Goal: Transaction & Acquisition: Purchase product/service

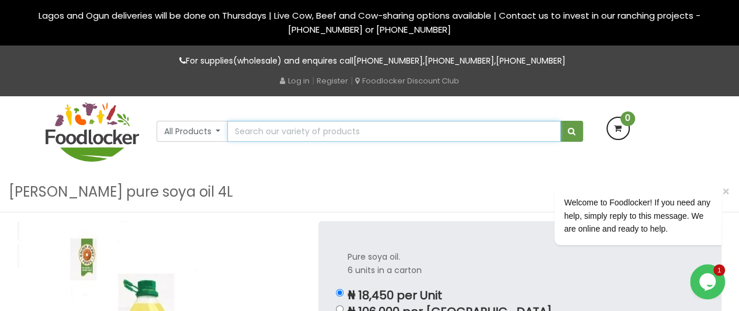
click at [260, 130] on input "text" at bounding box center [393, 131] width 333 height 21
type input "5L golden penny"
click at [560, 121] on button "submit" at bounding box center [571, 131] width 23 height 21
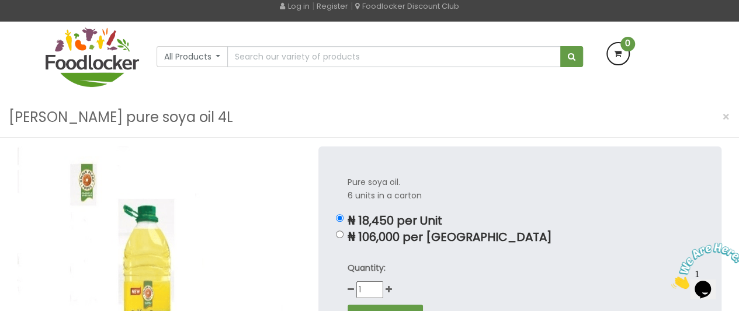
scroll to position [117, 0]
